Goal: Task Accomplishment & Management: Manage account settings

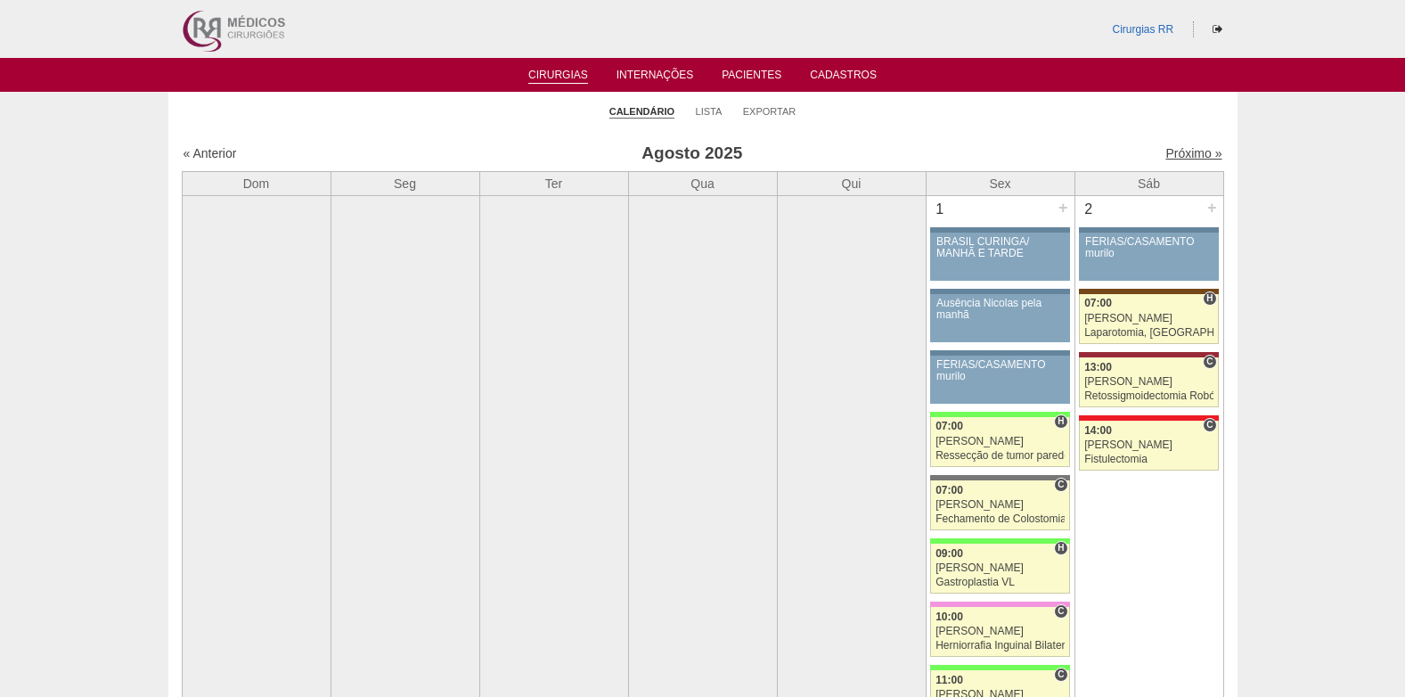
click at [1179, 154] on link "Próximo »" at bounding box center [1193, 153] width 56 height 14
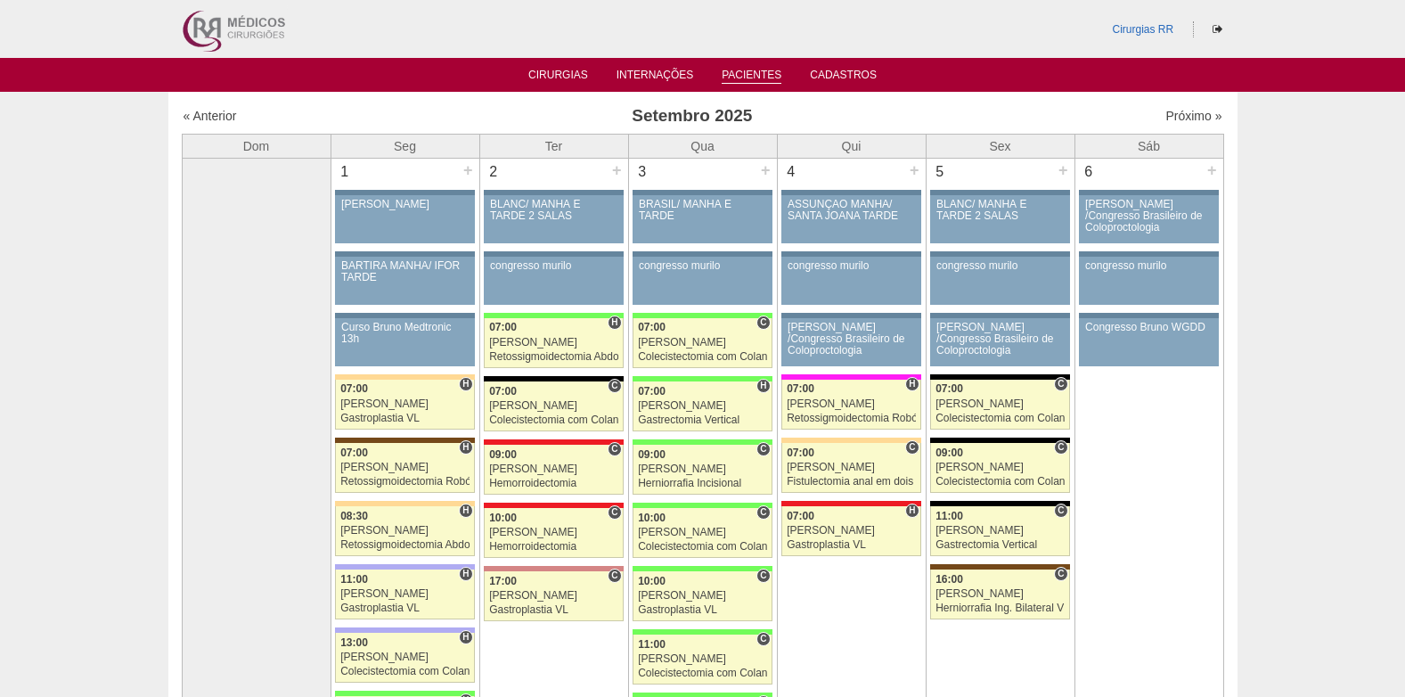
click at [733, 69] on link "Pacientes" at bounding box center [752, 76] width 60 height 15
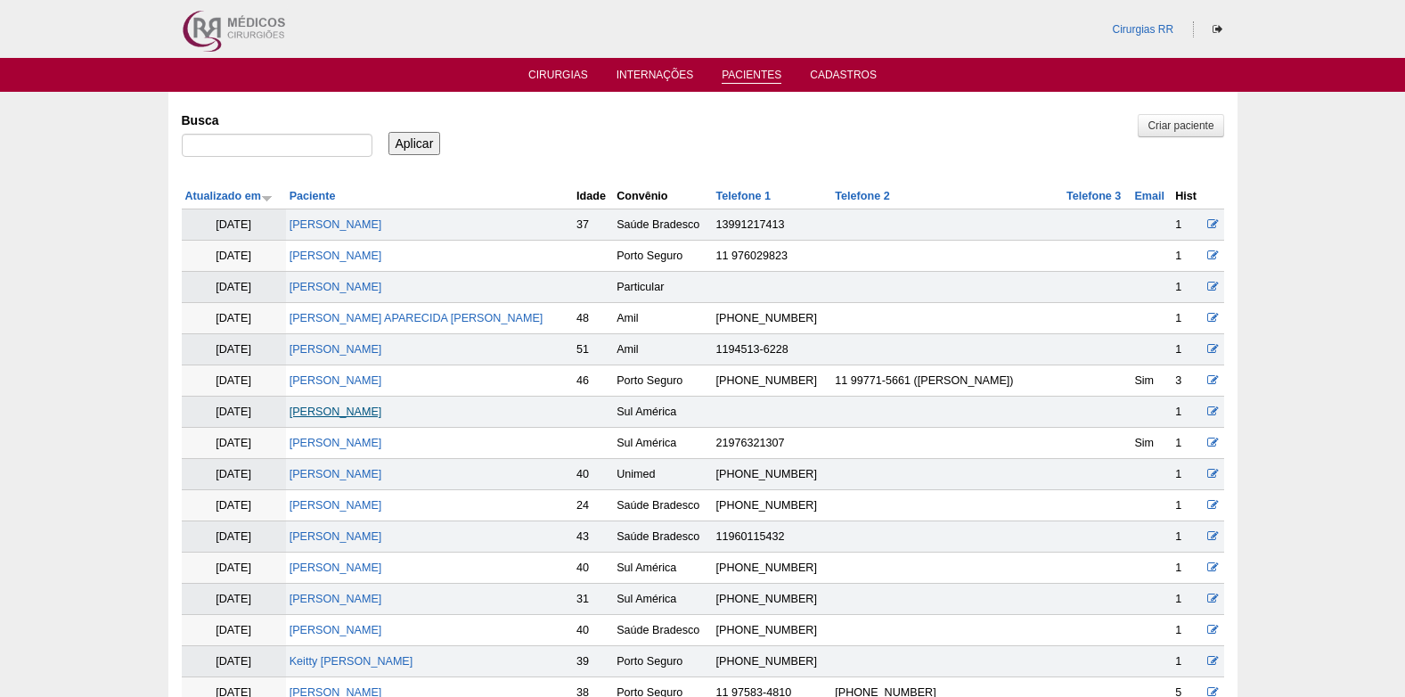
click at [345, 409] on link "[PERSON_NAME]" at bounding box center [336, 411] width 93 height 12
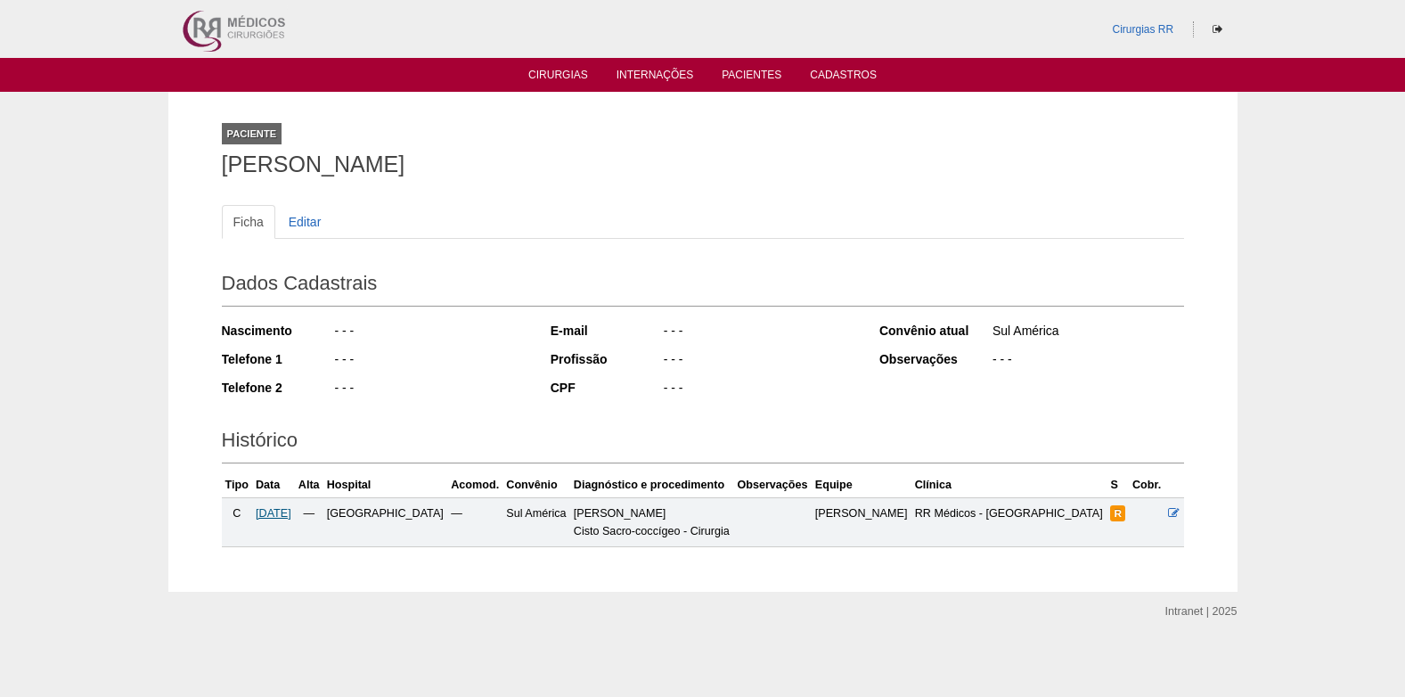
click at [281, 510] on span "[DATE]" at bounding box center [274, 513] width 36 height 12
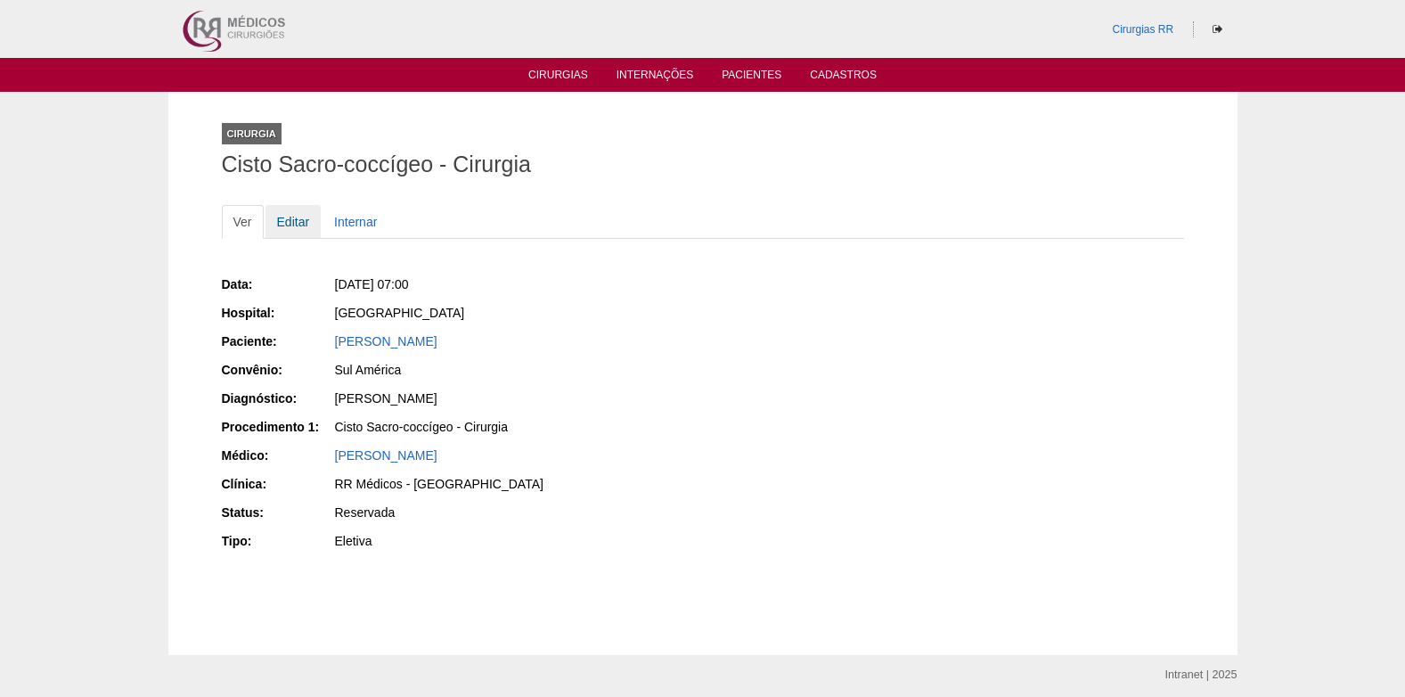
click at [282, 207] on link "Editar" at bounding box center [293, 222] width 56 height 34
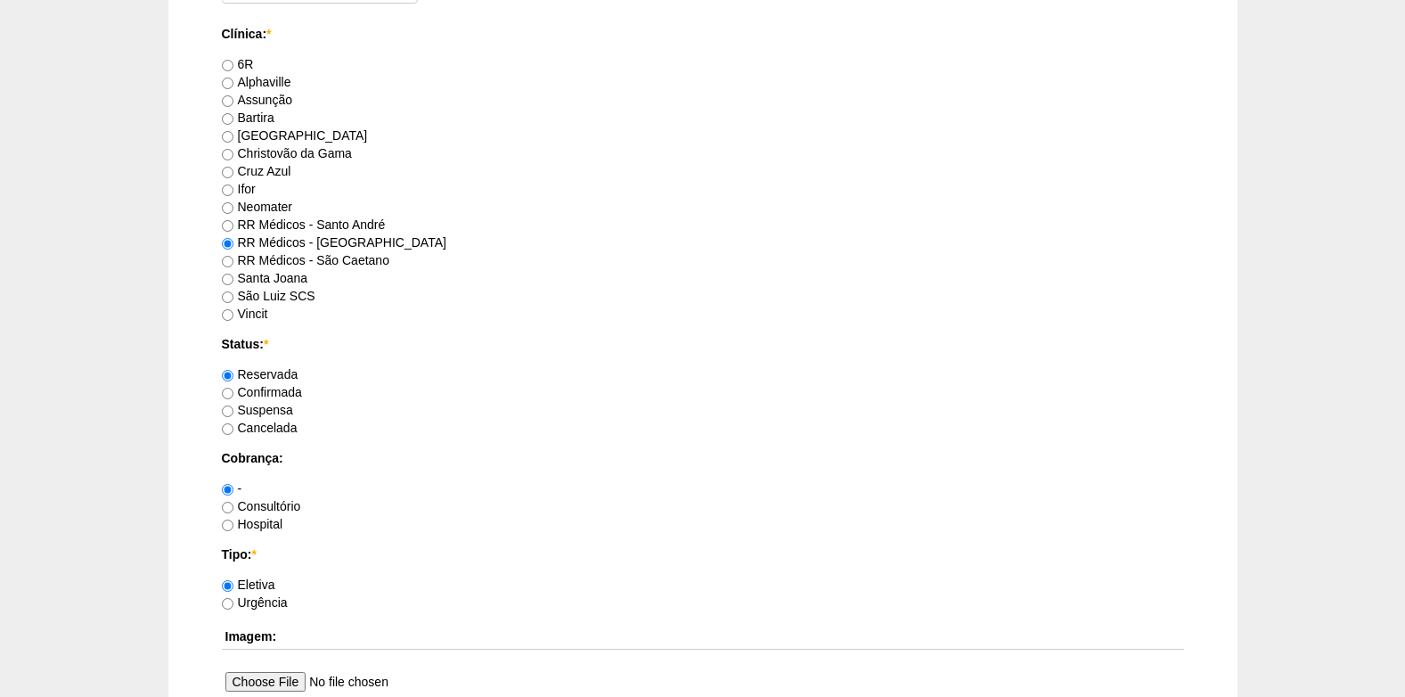
scroll to position [1158, 0]
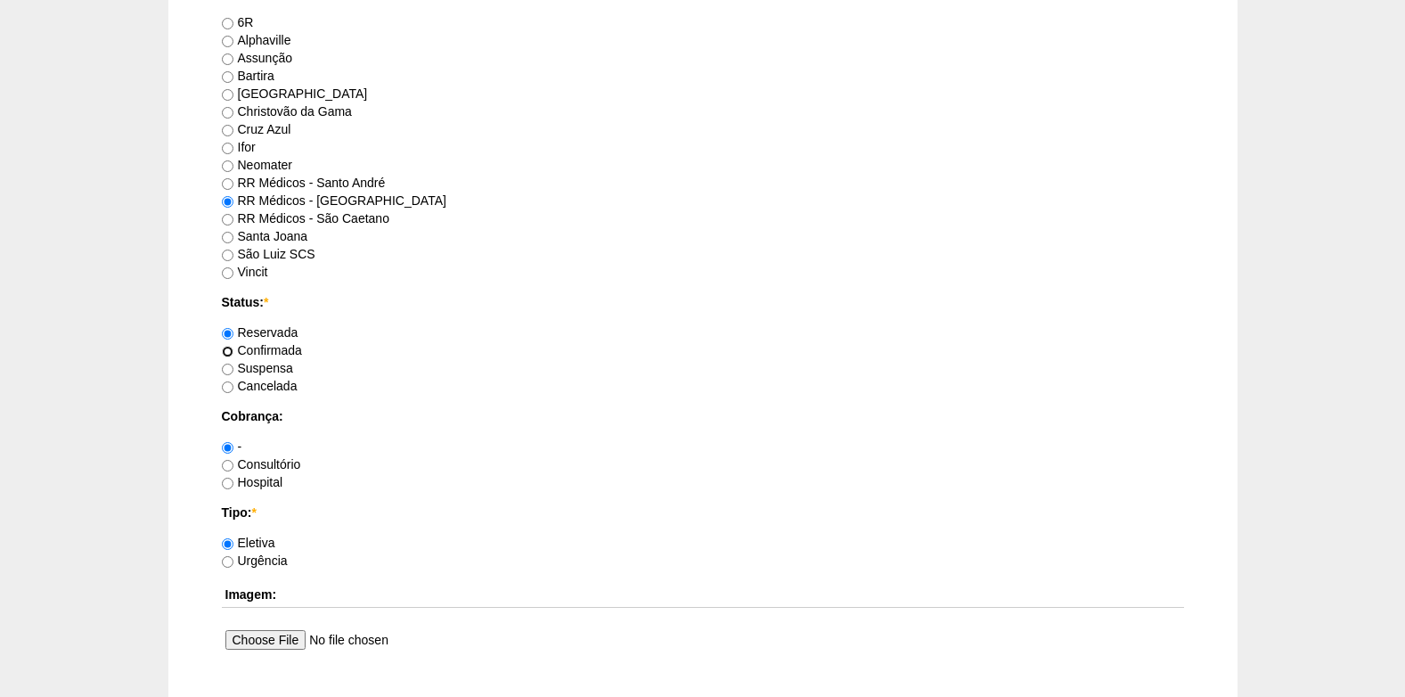
click at [229, 355] on input "Confirmada" at bounding box center [228, 352] width 12 height 12
radio input "true"
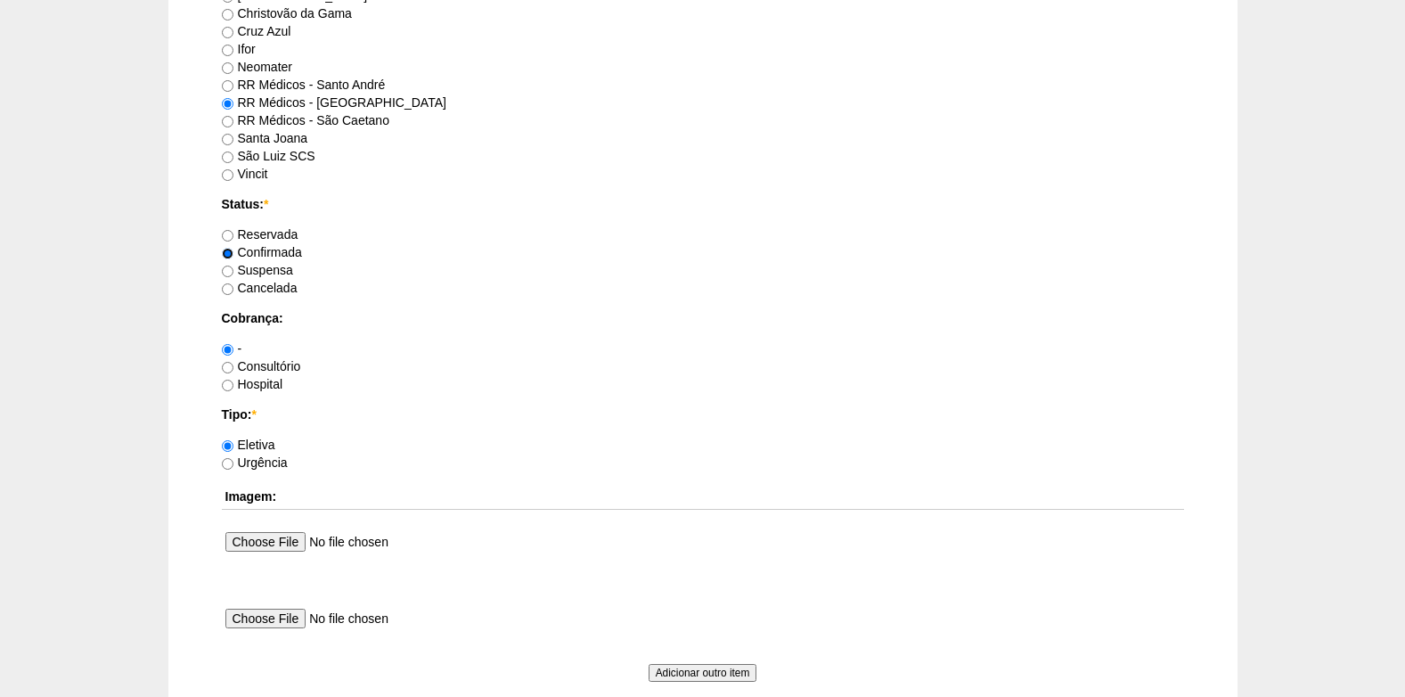
scroll to position [1336, 0]
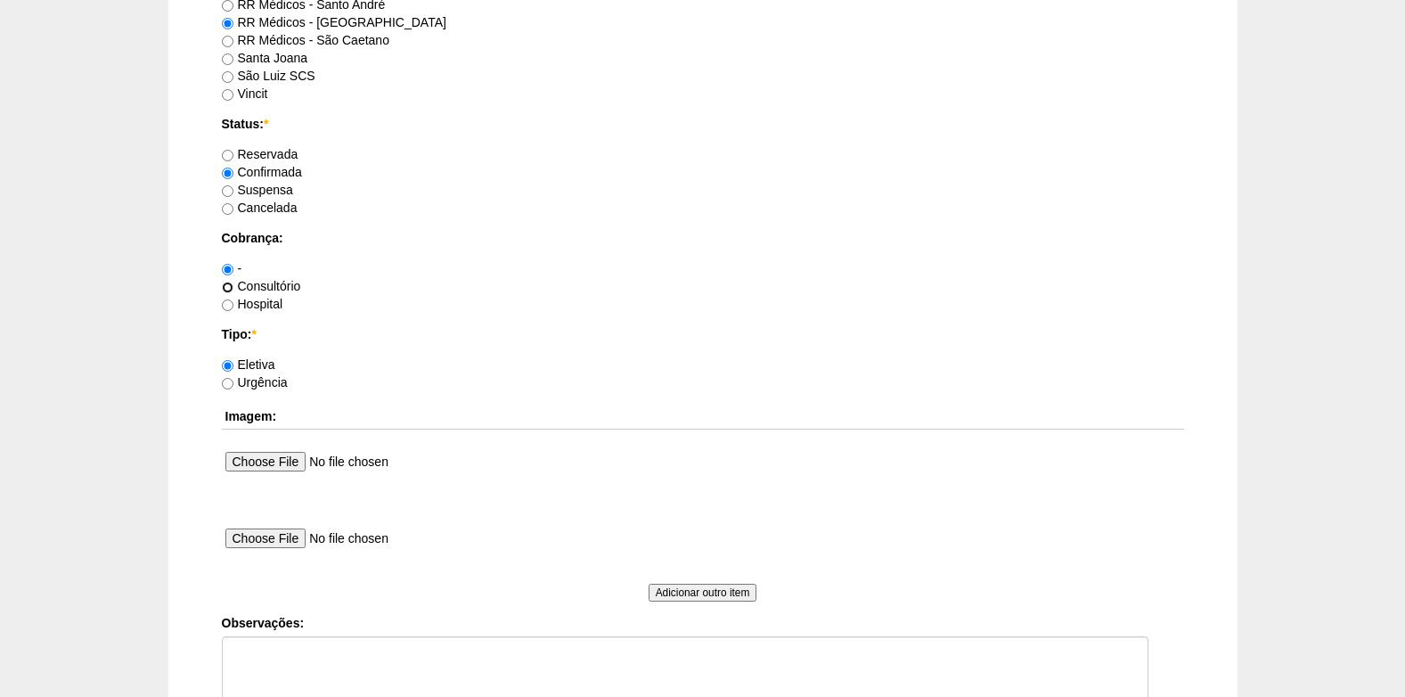
click at [232, 284] on input "Consultório" at bounding box center [228, 287] width 12 height 12
radio input "true"
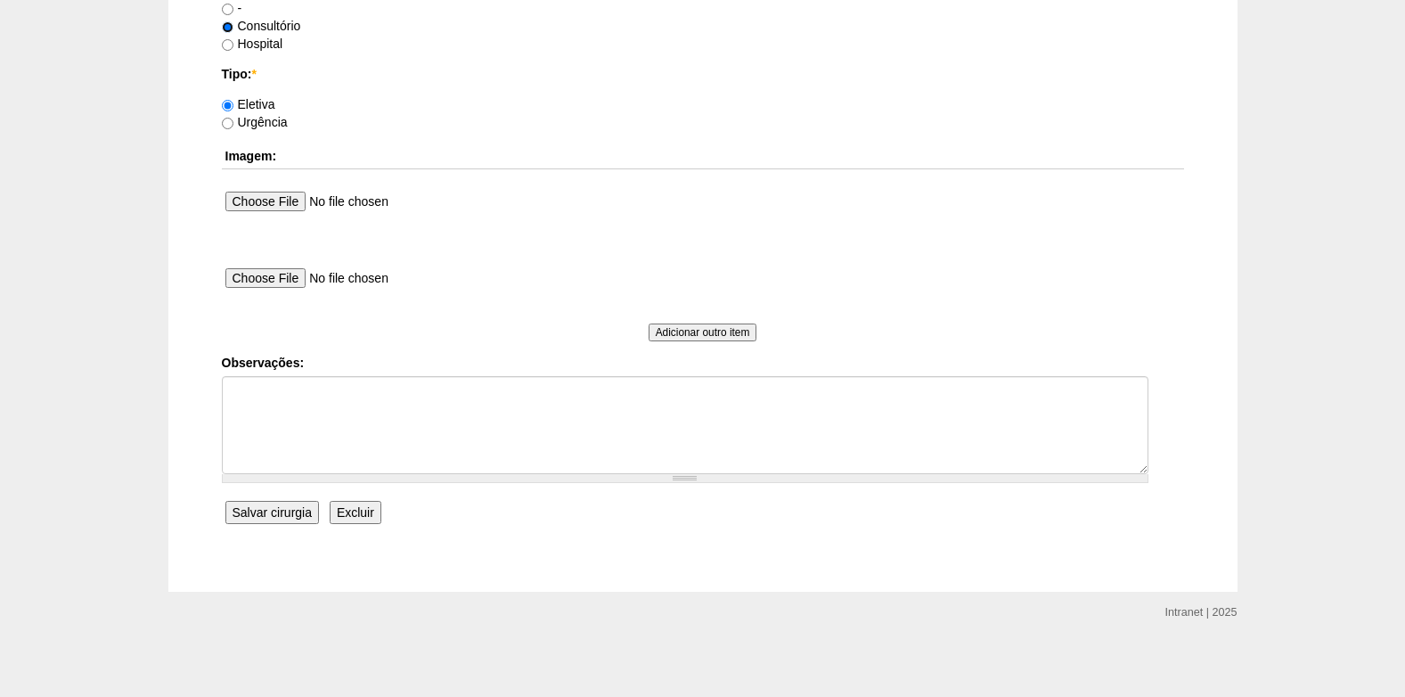
scroll to position [1599, 0]
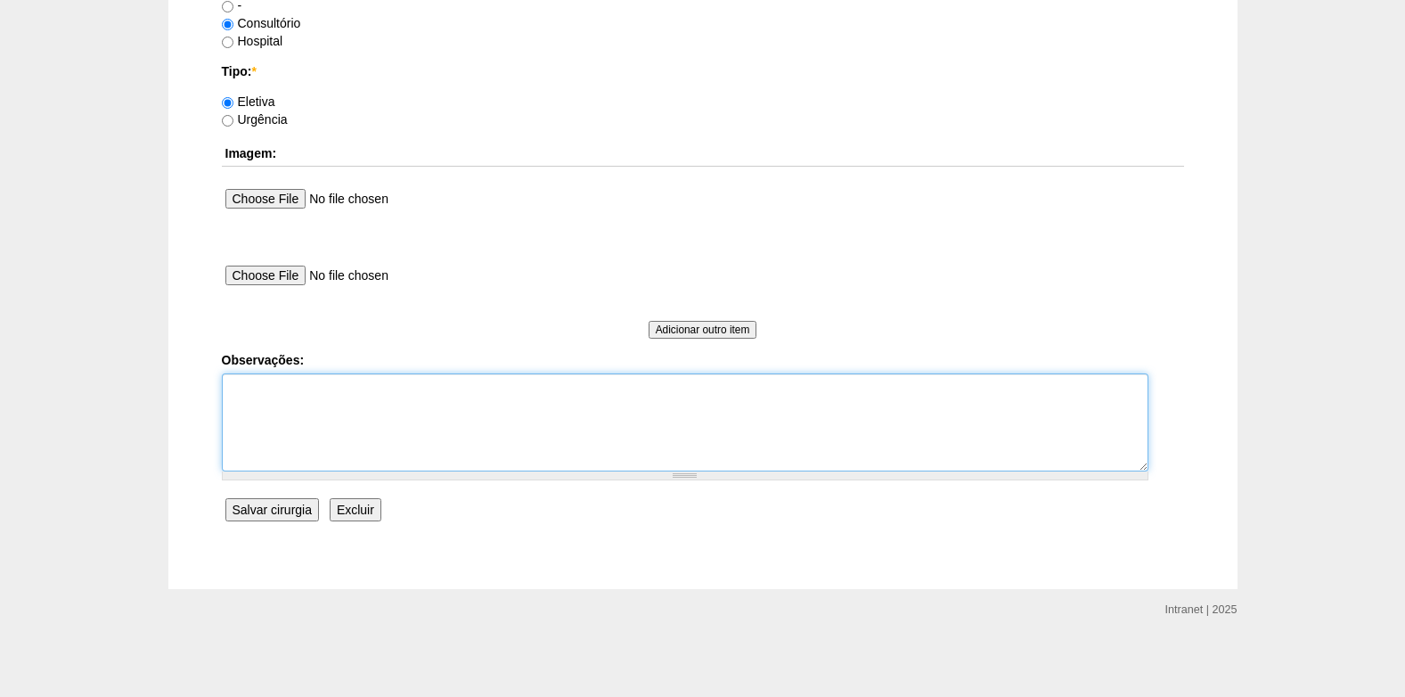
click at [371, 424] on textarea "Observações:" at bounding box center [685, 422] width 926 height 98
type textarea "COBRANÇA CONSULTÓRIO"
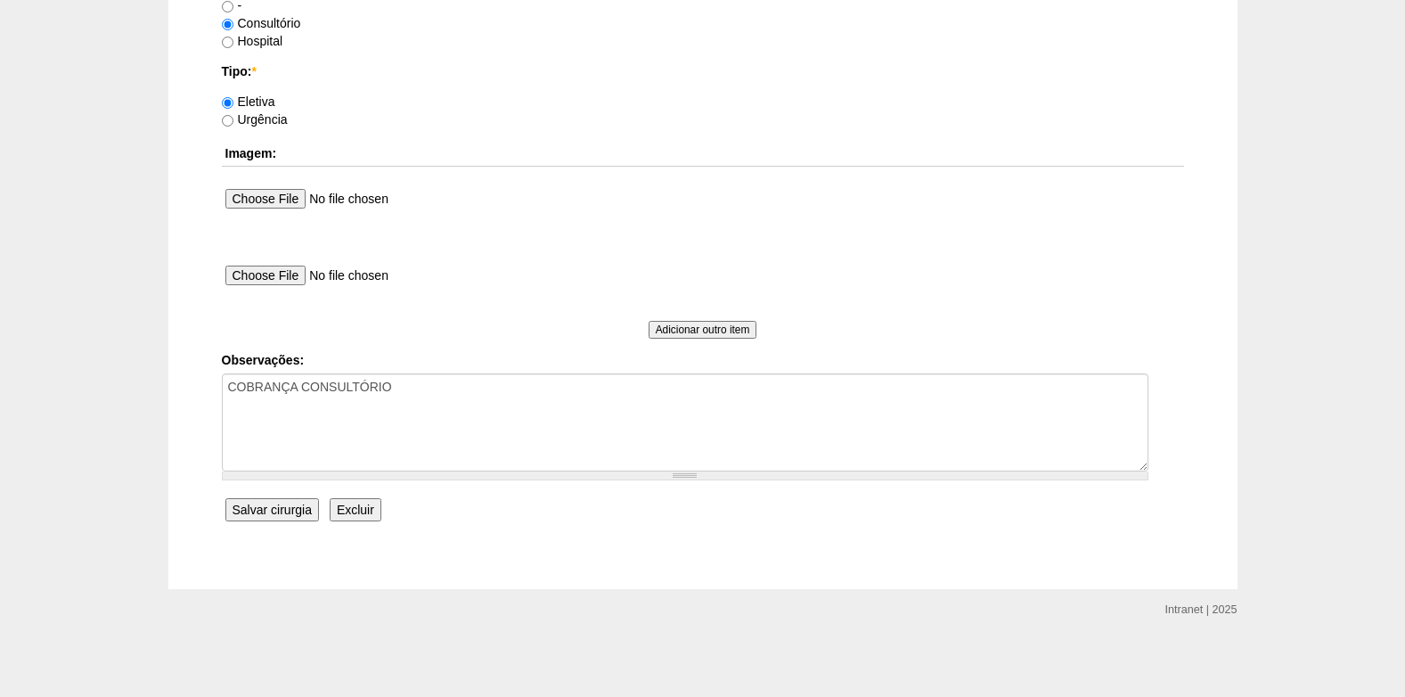
click at [247, 517] on input "Salvar cirurgia" at bounding box center [272, 509] width 94 height 23
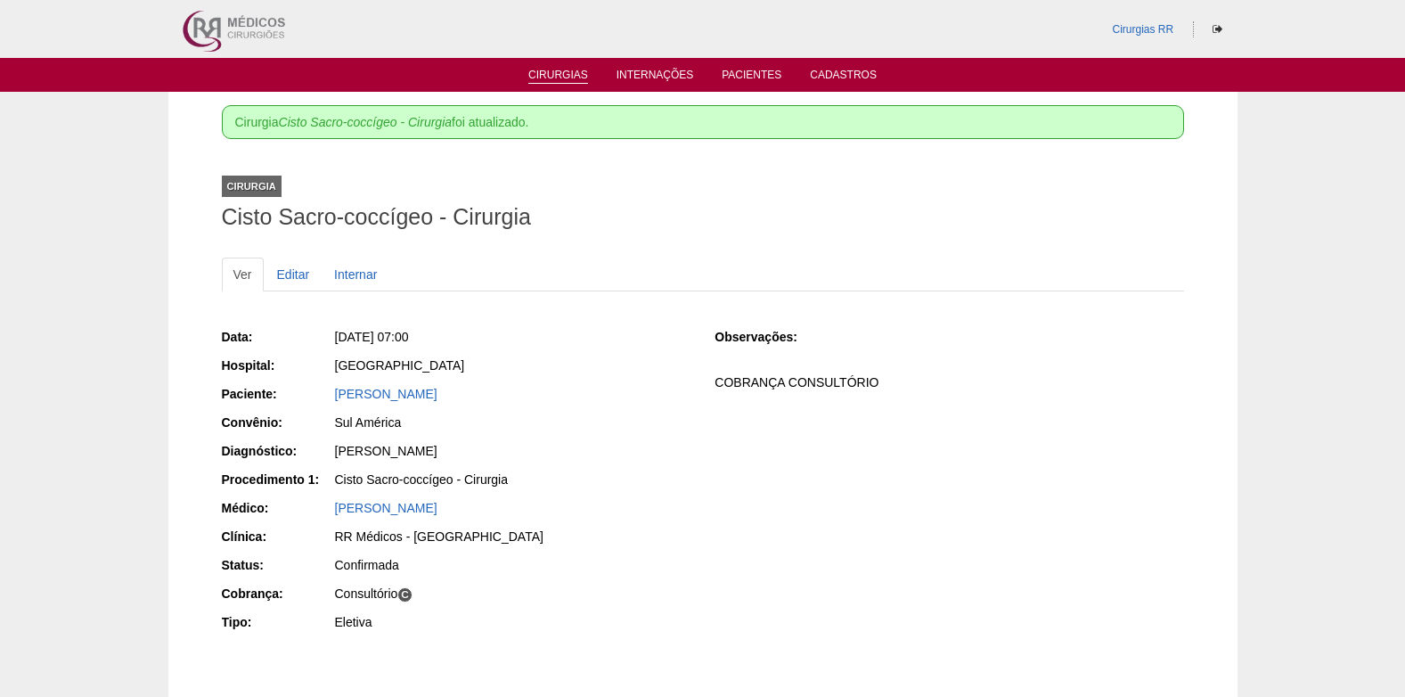
click at [567, 77] on link "Cirurgias" at bounding box center [558, 76] width 60 height 15
